Goal: Task Accomplishment & Management: Use online tool/utility

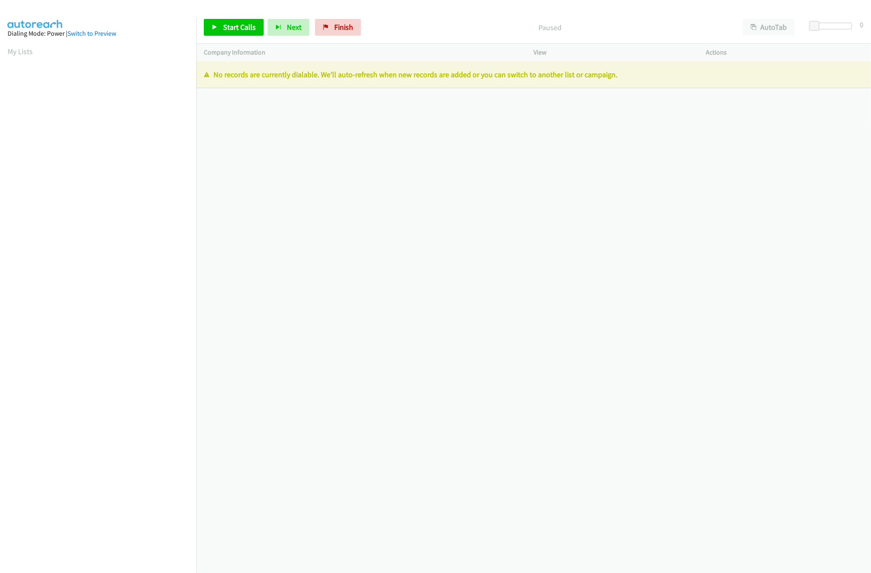
click at [388, 196] on div "[PHONE_NUMBER] Call failed - Please reload the list and try again The Callbar F…" at bounding box center [533, 316] width 675 height 511
drag, startPoint x: 408, startPoint y: 204, endPoint x: 185, endPoint y: 229, distance: 224.5
click at [408, 204] on div "+1 415-964-1034 Call failed - Please reload the list and try again The Callbar …" at bounding box center [533, 316] width 675 height 511
click at [458, 287] on div "+1 415-964-1034 Call failed - Please reload the list and try again The Callbar …" at bounding box center [533, 316] width 675 height 511
drag, startPoint x: 350, startPoint y: 22, endPoint x: 476, endPoint y: 40, distance: 127.2
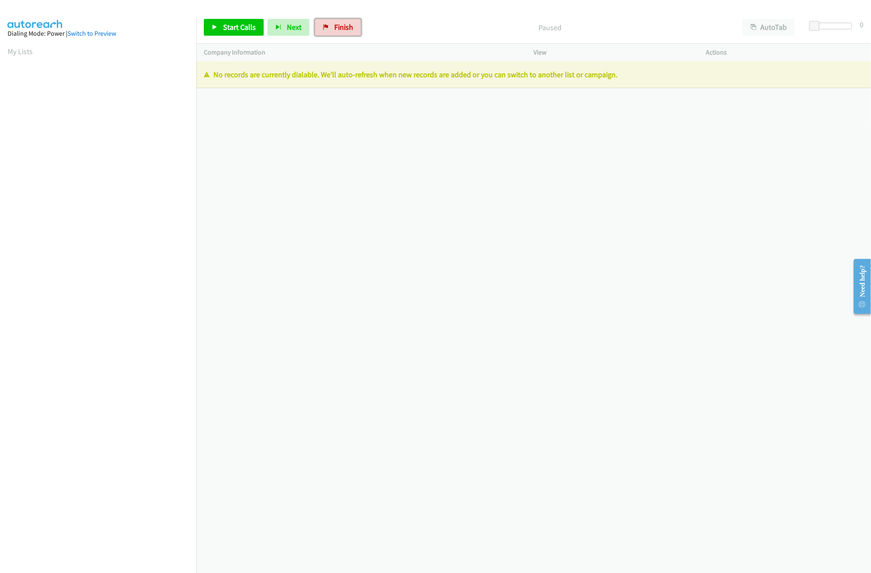
click at [351, 20] on link "Finish" at bounding box center [338, 27] width 46 height 17
drag, startPoint x: 432, startPoint y: 272, endPoint x: 400, endPoint y: 250, distance: 38.4
click at [432, 272] on div "+1 415-964-1034 Call failed - Please reload the list and try again The Callbar …" at bounding box center [533, 316] width 675 height 511
click at [332, 23] on link "Finish" at bounding box center [338, 27] width 46 height 17
click at [479, 182] on div "+1 415-964-1034 Call failed - Please reload the list and try again The Callbar …" at bounding box center [533, 316] width 675 height 511
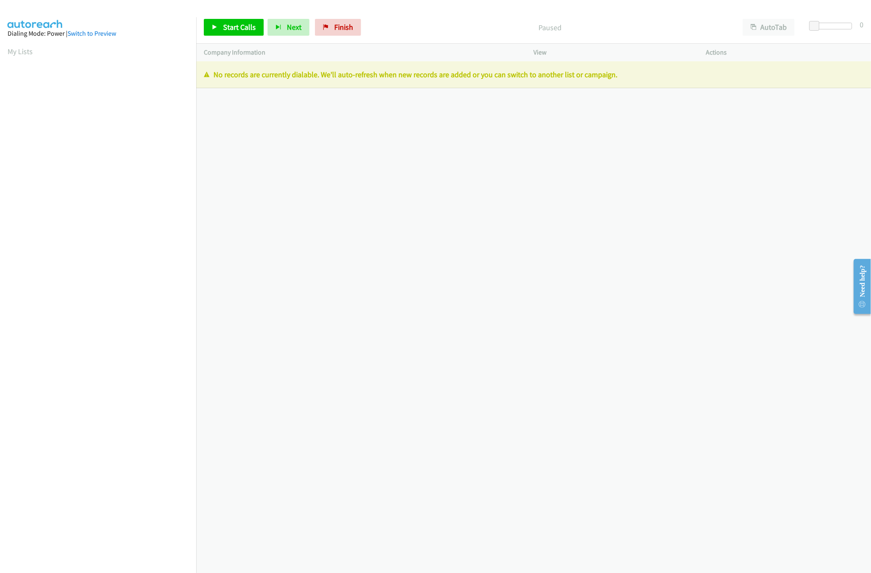
click at [432, 286] on div "+1 415-964-1034 Call failed - Please reload the list and try again The Callbar …" at bounding box center [533, 316] width 675 height 511
click at [340, 23] on span "Finish" at bounding box center [343, 27] width 19 height 10
click at [345, 19] on link "Finish" at bounding box center [338, 27] width 46 height 17
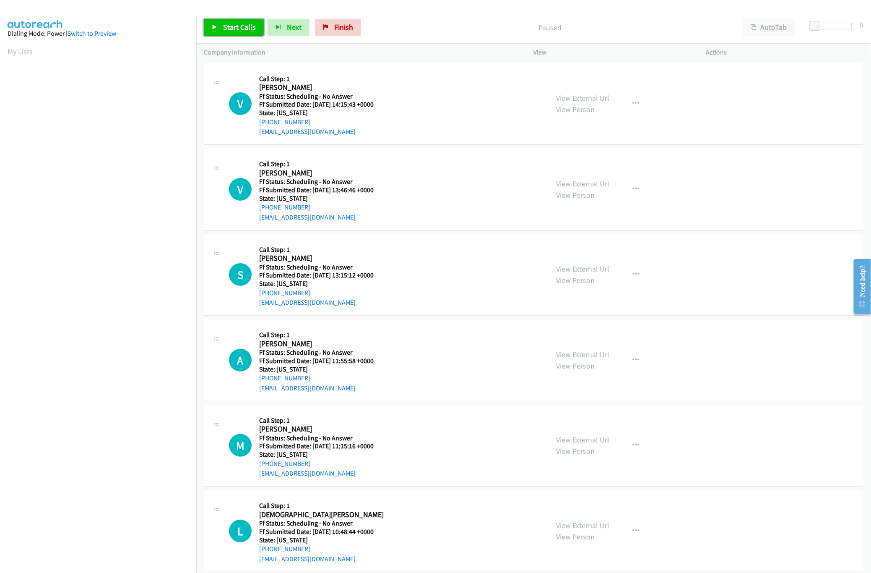
click at [250, 27] on span "Start Calls" at bounding box center [239, 27] width 33 height 10
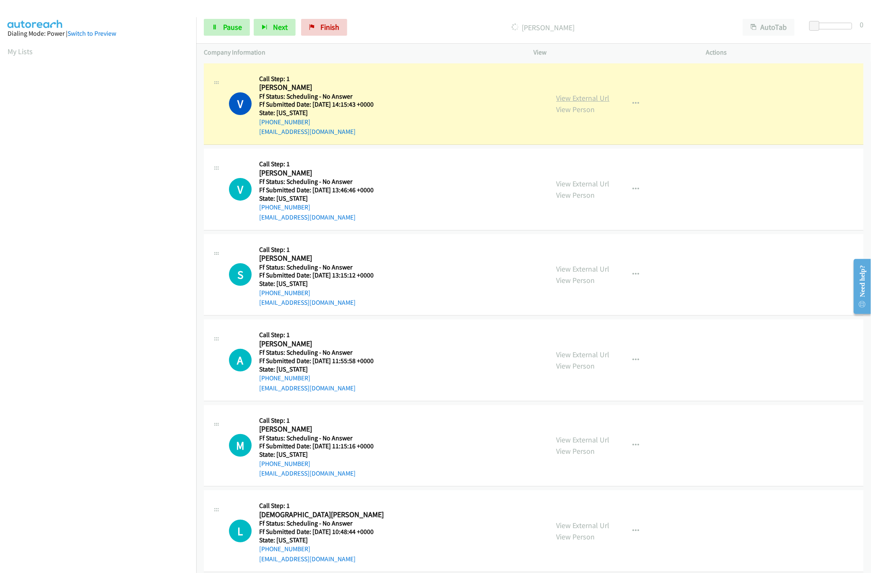
click at [590, 99] on link "View External Url" at bounding box center [583, 98] width 53 height 10
click at [598, 185] on link "View External Url" at bounding box center [583, 184] width 53 height 10
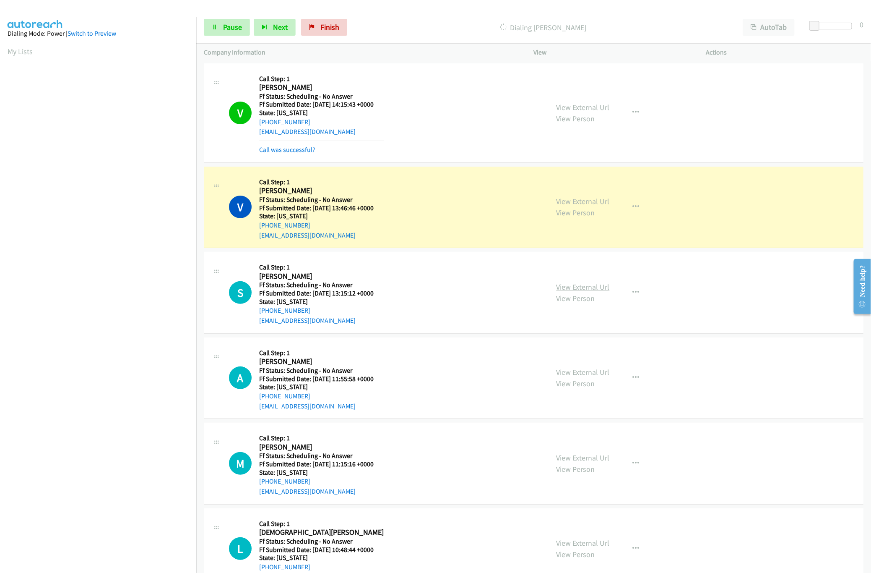
click at [567, 288] on link "View External Url" at bounding box center [583, 287] width 53 height 10
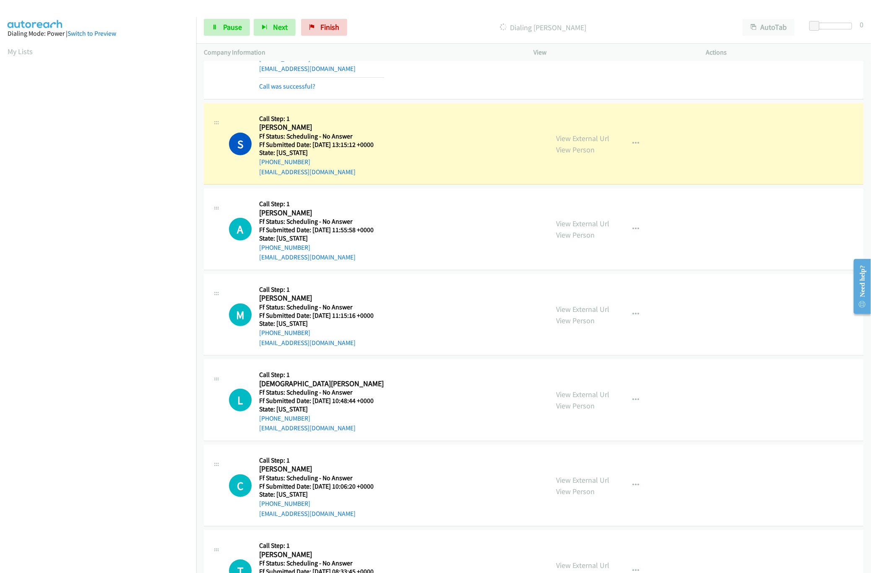
scroll to position [168, 0]
click at [557, 220] on link "View External Url" at bounding box center [583, 222] width 53 height 10
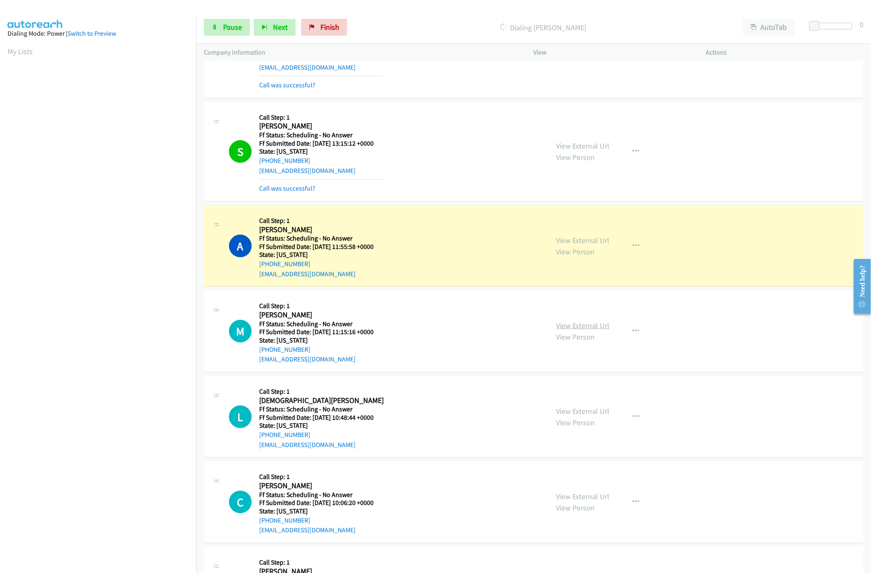
click at [594, 327] on link "View External Url" at bounding box center [583, 325] width 53 height 10
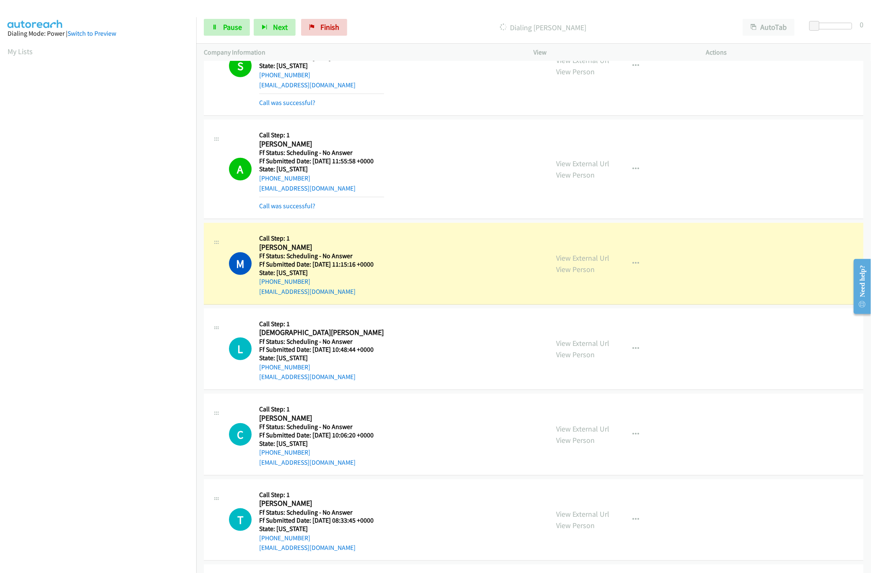
scroll to position [335, 0]
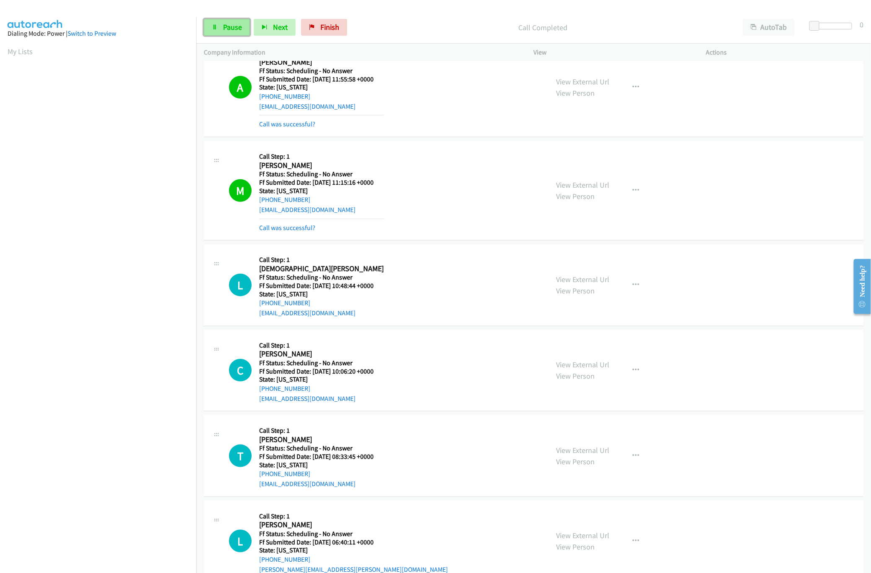
click at [229, 30] on span "Pause" at bounding box center [232, 27] width 19 height 10
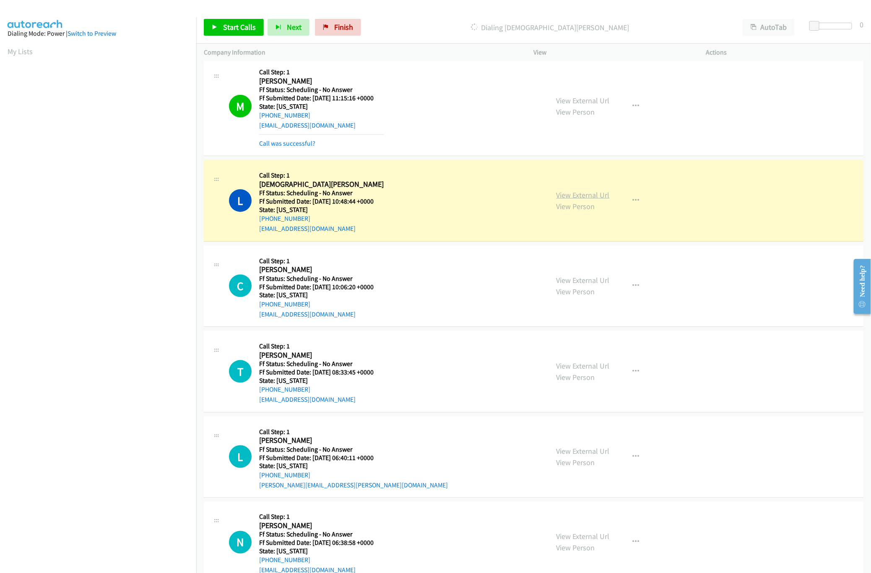
click at [598, 197] on link "View External Url" at bounding box center [583, 195] width 53 height 10
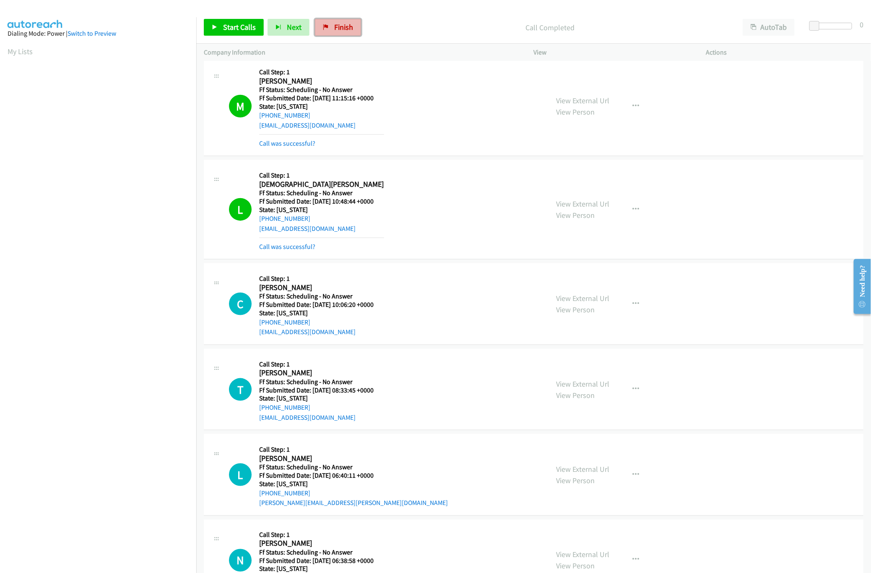
click at [351, 28] on span "Finish" at bounding box center [343, 27] width 19 height 10
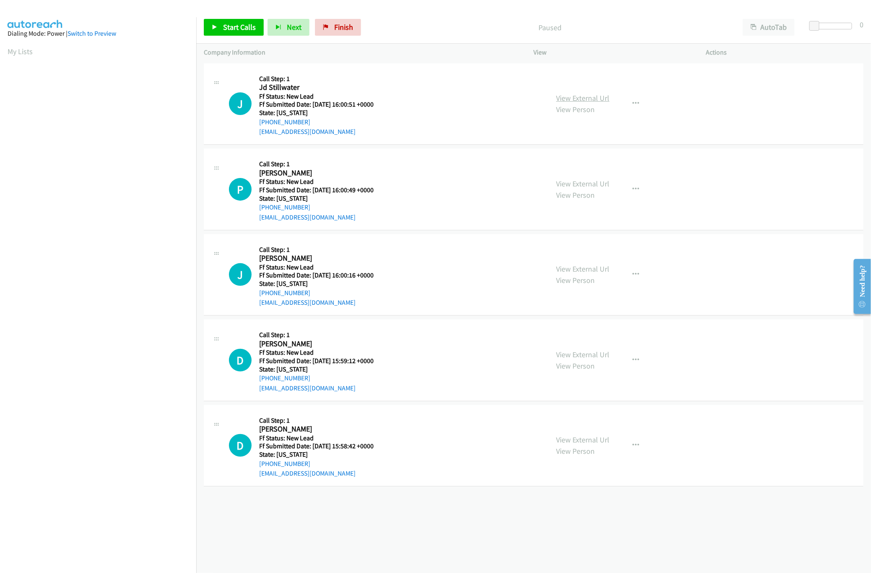
click at [582, 96] on link "View External Url" at bounding box center [583, 98] width 53 height 10
click at [219, 31] on link "Start Calls" at bounding box center [234, 27] width 60 height 17
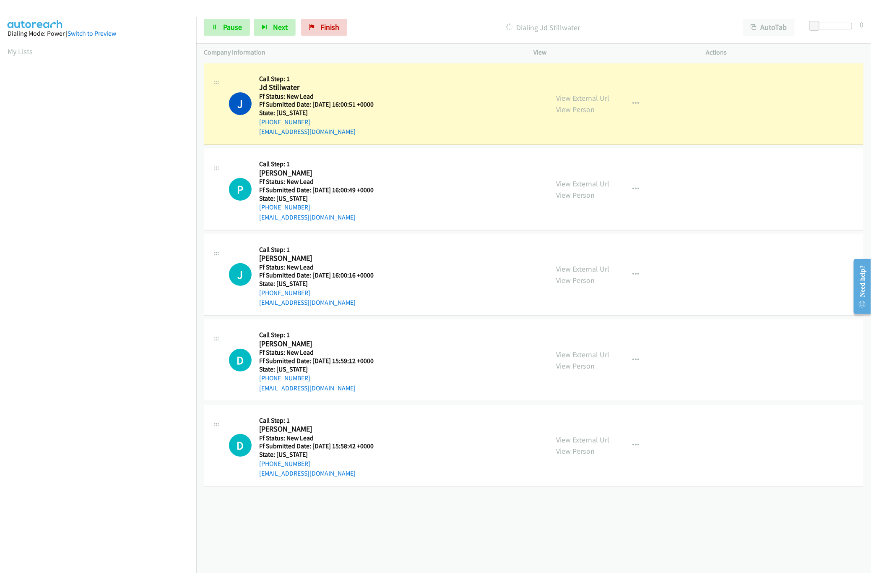
click at [457, 539] on div "[PHONE_NUMBER] Call failed - Please reload the list and try again The Callbar F…" at bounding box center [533, 316] width 675 height 511
click at [563, 189] on div "View External Url View Person" at bounding box center [583, 189] width 53 height 23
click at [567, 176] on div "View External Url View Person View External Url Email Schedule/Manage Callback …" at bounding box center [639, 189] width 180 height 66
click at [569, 184] on link "View External Url" at bounding box center [583, 184] width 53 height 10
click at [633, 189] on icon "button" at bounding box center [636, 189] width 7 height 7
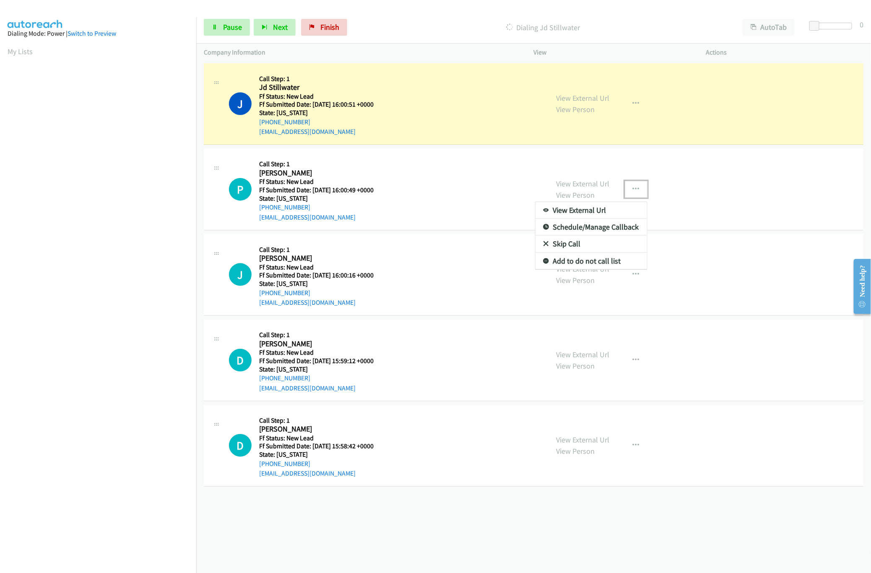
click at [576, 243] on link "Skip Call" at bounding box center [592, 243] width 112 height 17
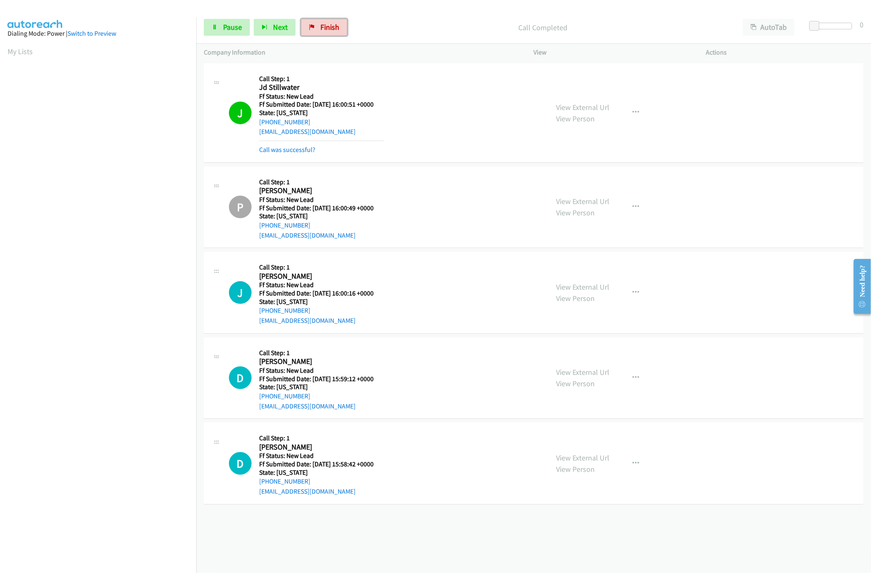
drag, startPoint x: 323, startPoint y: 31, endPoint x: 467, endPoint y: 43, distance: 144.3
click at [323, 31] on span "Finish" at bounding box center [329, 27] width 19 height 10
